Goal: Feedback & Contribution: Leave review/rating

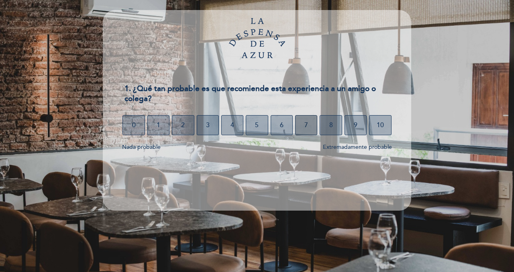
click at [308, 124] on button "7" at bounding box center [306, 125] width 22 height 20
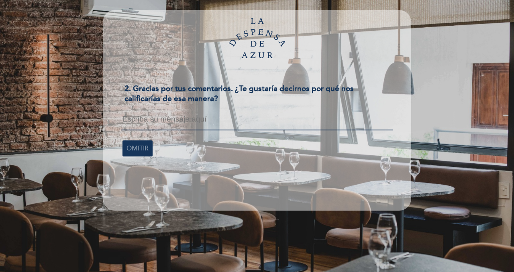
click at [124, 119] on textarea at bounding box center [256, 122] width 271 height 15
type textarea "C"
click at [155, 121] on textarea "Al bufett (almuerzo)" at bounding box center [256, 122] width 271 height 14
click at [209, 120] on textarea "Al bufett (del almuerzo)" at bounding box center [256, 122] width 271 height 14
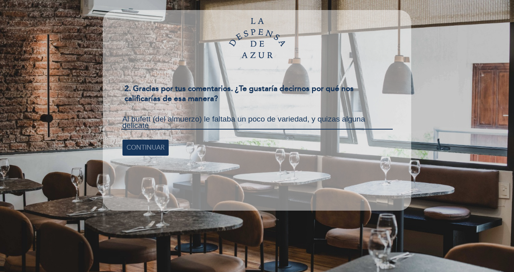
scroll to position [0, 0]
click at [331, 117] on textarea "Al bufett (del almuerzo) le faltaba un poco de variedad, y quizas alguna delica…" at bounding box center [256, 122] width 271 height 15
click at [142, 120] on textarea "Al bufett (del almuerzo) le faltaba un poco de variedad, y quizás alguna delica…" at bounding box center [256, 122] width 271 height 15
click at [211, 129] on textarea "Al bufet (del almuerzo) le faltaba un poco de variedad, y quizás alguna delicat…" at bounding box center [256, 122] width 271 height 15
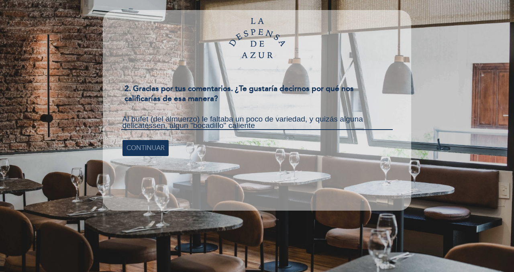
drag, startPoint x: 211, startPoint y: 128, endPoint x: 190, endPoint y: 157, distance: 35.1
click at [190, 157] on div "Al bufet (del almuerzo) le faltaba un poco de variedad, y quizás alguna delicat…" at bounding box center [256, 134] width 277 height 51
click at [264, 128] on textarea "Al bufet (del almuerzo) le faltaba un poco de variedad, y quizás alguna delicat…" at bounding box center [256, 122] width 271 height 15
click at [224, 126] on textarea "Al bufet (del almuerzo) le faltaba un poco de variedad, y quizás alguna delicat…" at bounding box center [256, 122] width 271 height 15
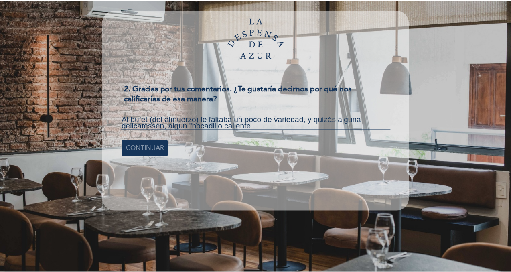
scroll to position [0, 0]
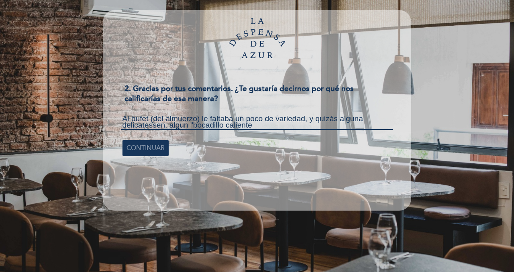
click at [257, 127] on textarea "Al bufet (del almuerzo) le faltaba un poco de variedad, y quizás alguna delicat…" at bounding box center [256, 122] width 271 height 15
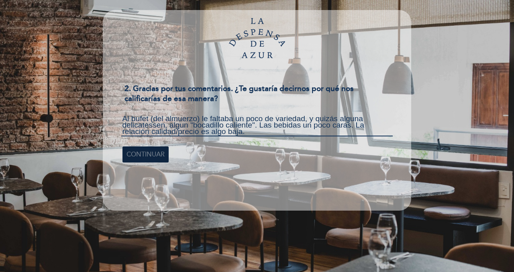
type textarea "Al bufet (del almuerzo) le faltaba un poco de variedad, y quizás alguna delicat…"
click at [144, 151] on span "CONTINUAR" at bounding box center [145, 154] width 38 height 22
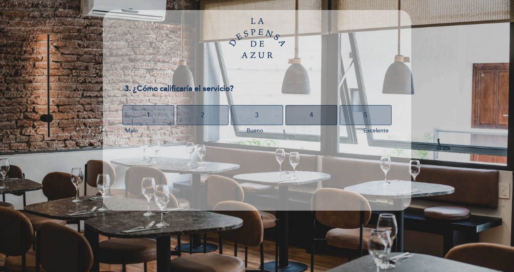
click at [315, 116] on button "4" at bounding box center [311, 115] width 52 height 20
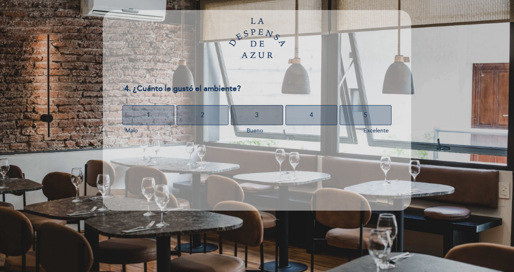
click at [266, 115] on button "3" at bounding box center [257, 115] width 52 height 20
click at [266, 114] on button "3" at bounding box center [257, 115] width 52 height 20
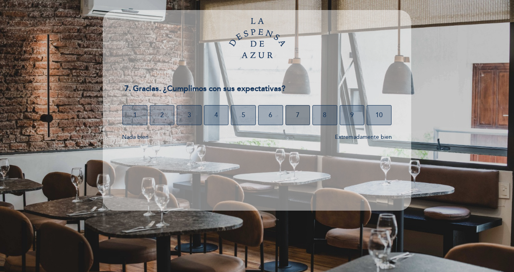
click at [296, 110] on span "7" at bounding box center [298, 115] width 4 height 22
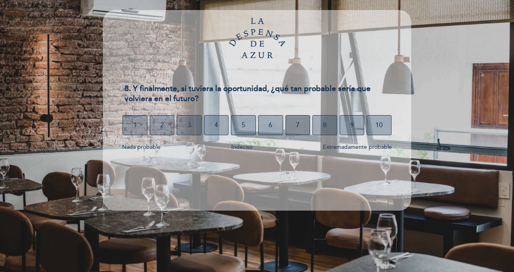
click at [295, 132] on button "7" at bounding box center [297, 125] width 25 height 20
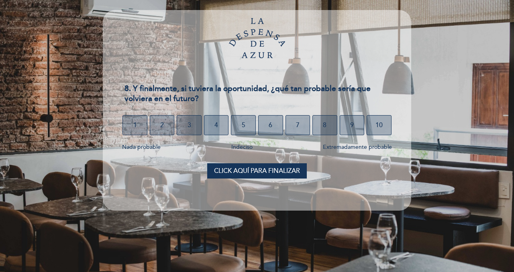
select select "es"
